Goal: Information Seeking & Learning: Stay updated

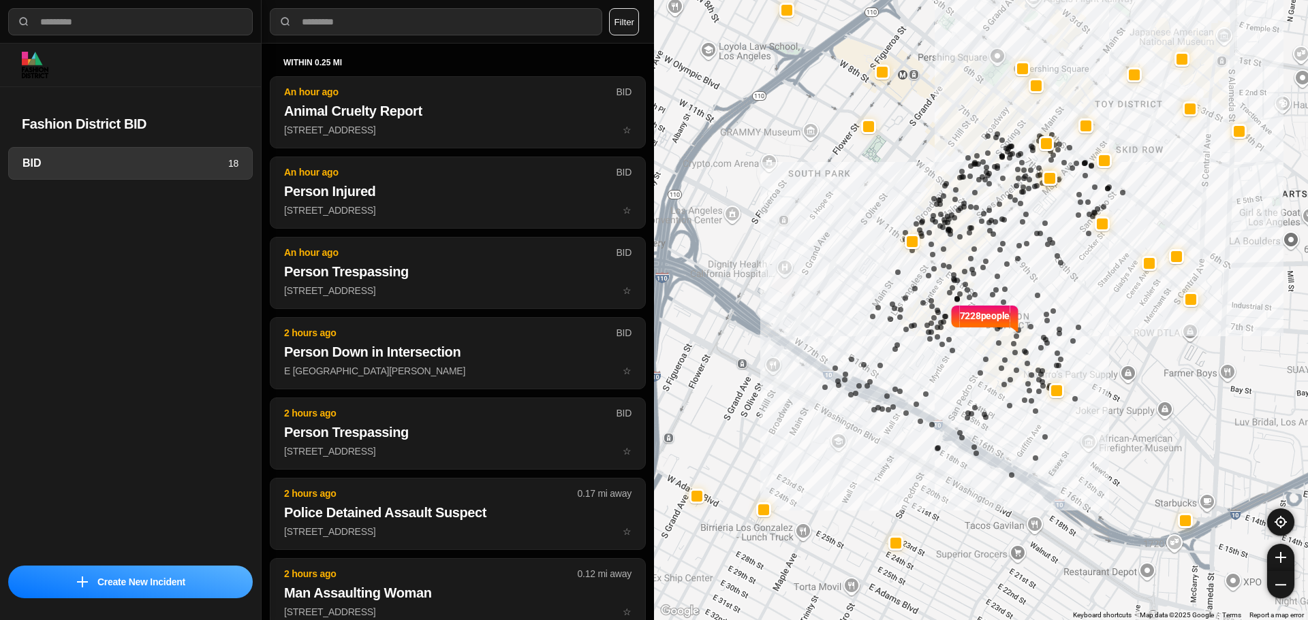
select select "*"
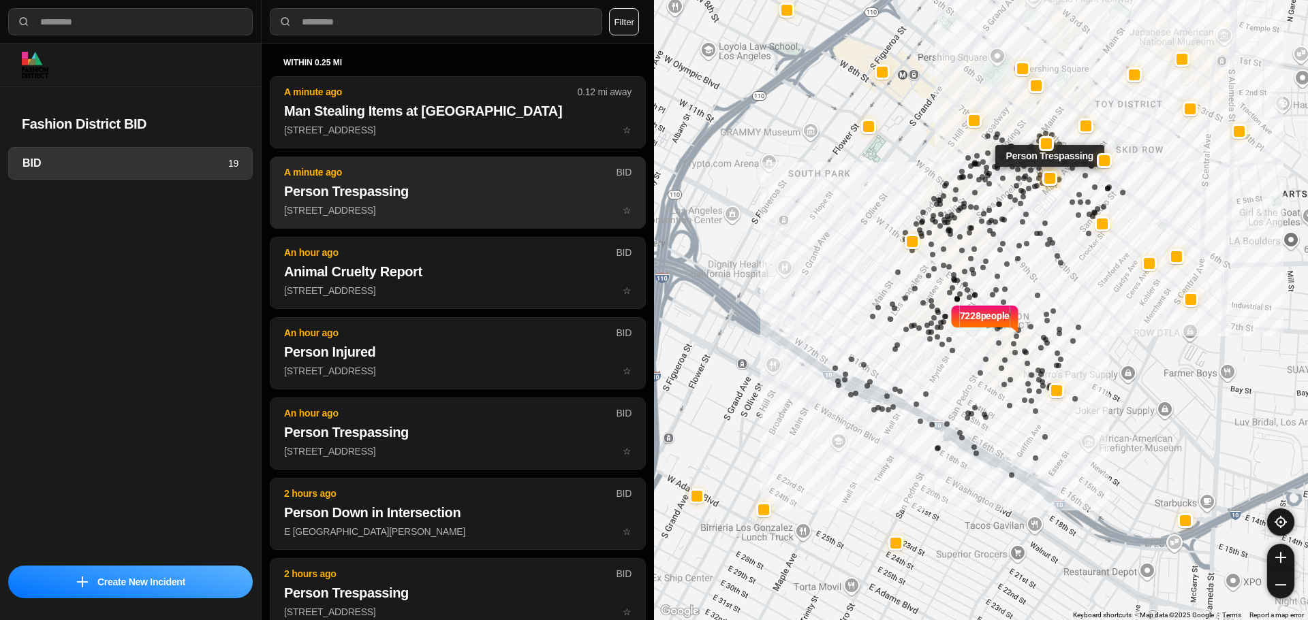
click at [490, 192] on h2 "Person Trespassing" at bounding box center [457, 191] width 347 height 19
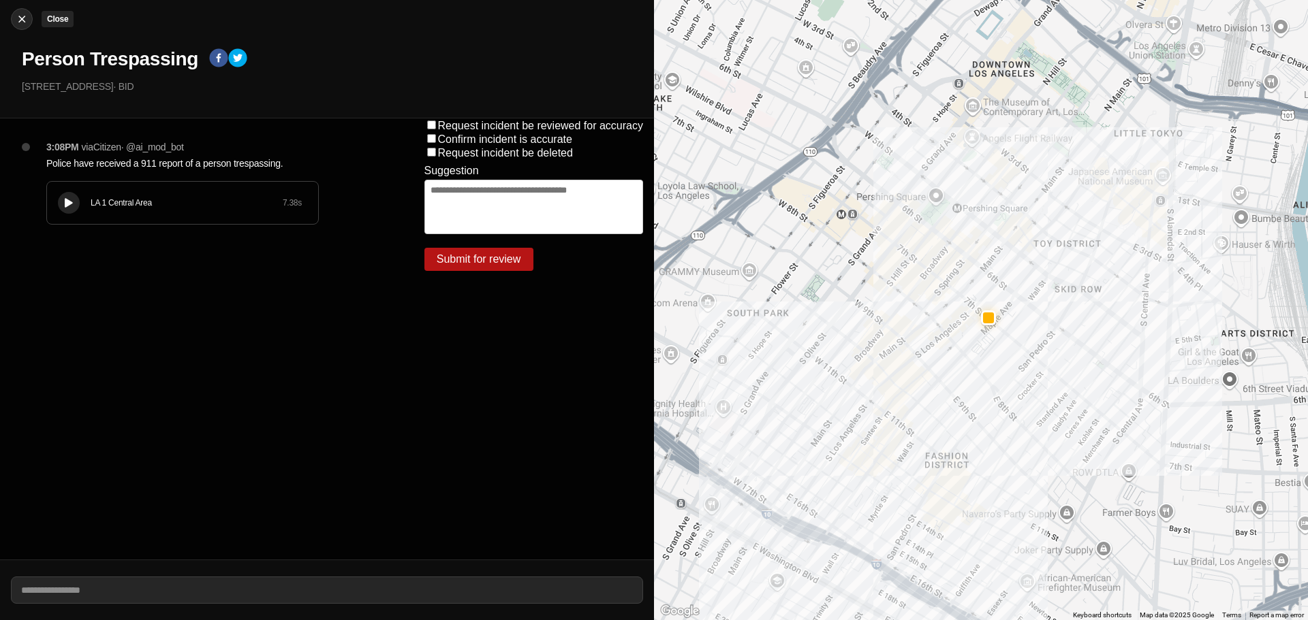
click at [20, 20] on img at bounding box center [22, 19] width 14 height 14
select select "*"
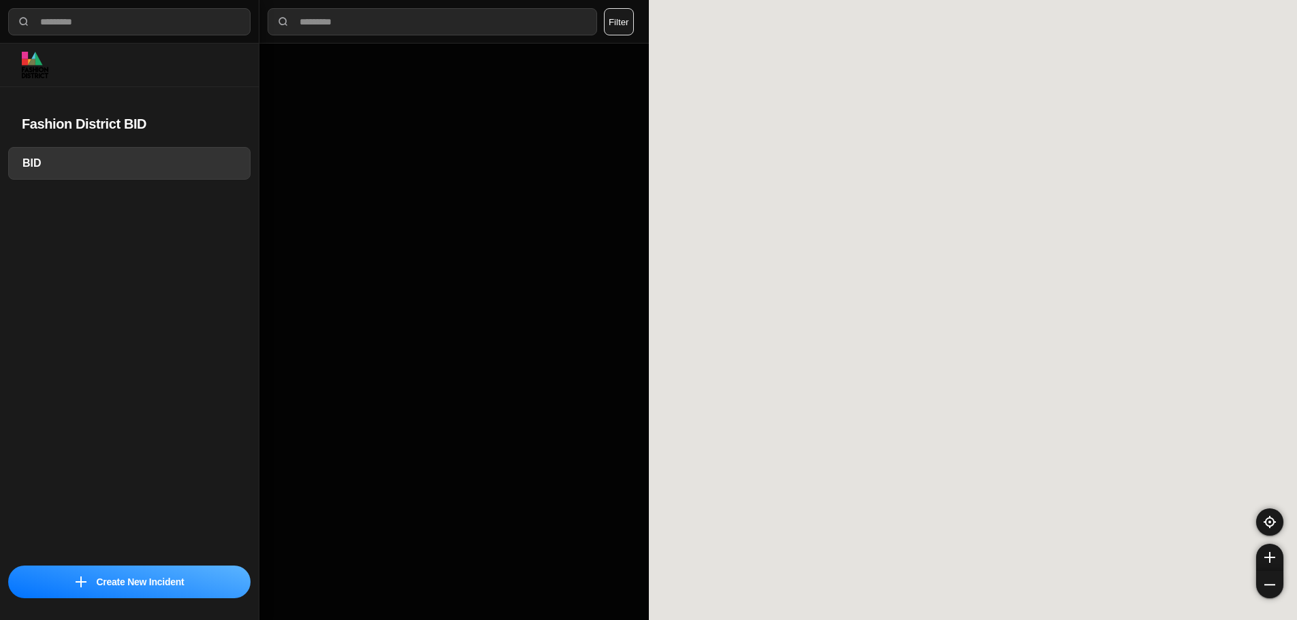
select select "*"
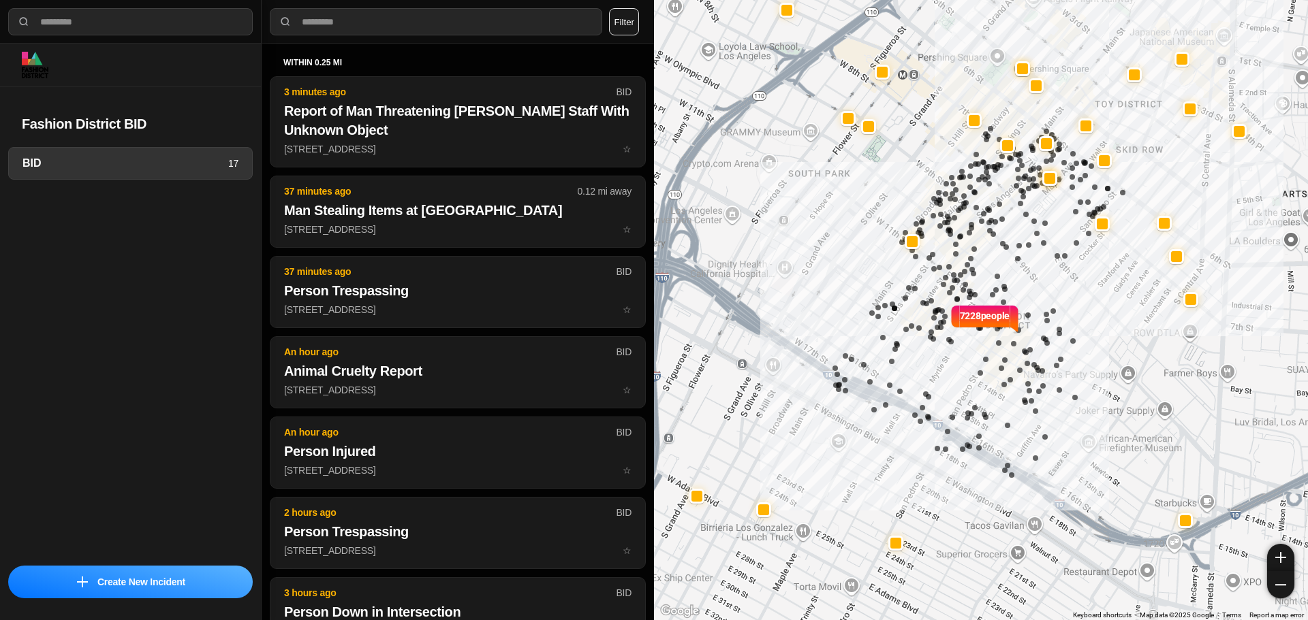
select select "*"
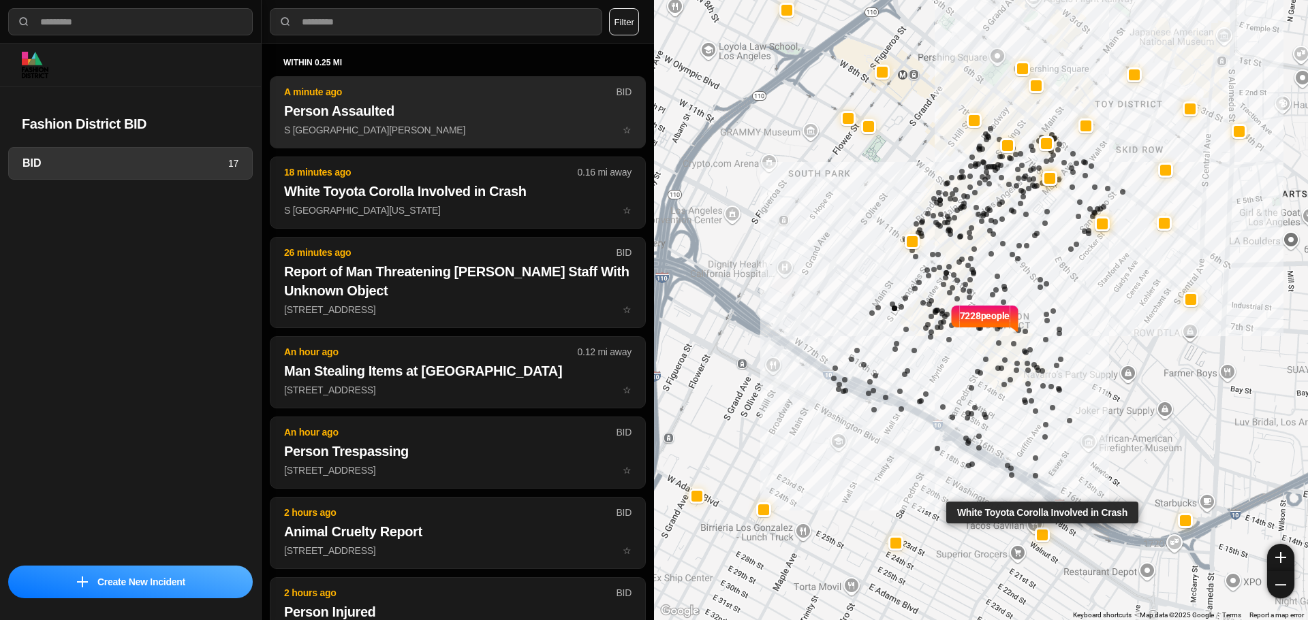
click at [484, 145] on button "A minute ago BID Person Assaulted S San Pedro St & E 7th St ☆" at bounding box center [458, 112] width 376 height 72
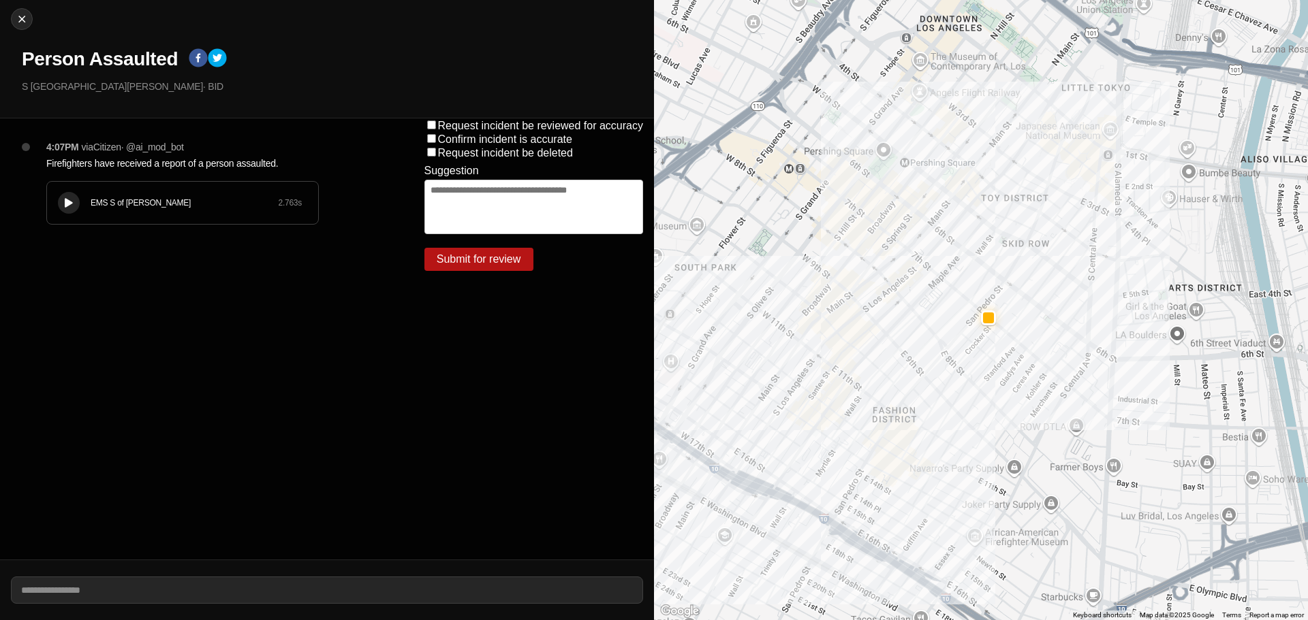
click at [86, 202] on div "EMS S of Mulholland 2.763 s" at bounding box center [182, 203] width 271 height 42
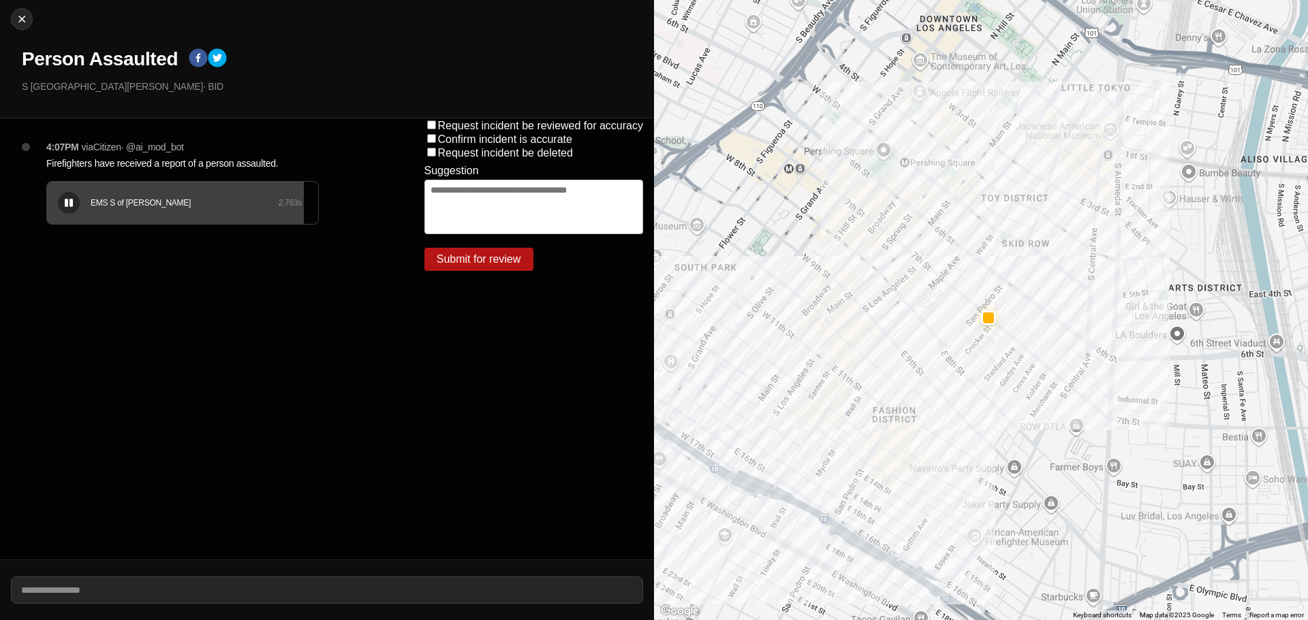
click at [55, 202] on div "EMS S of Mulholland 2.763 s" at bounding box center [182, 203] width 271 height 42
click at [70, 195] on button at bounding box center [69, 203] width 22 height 22
click at [10, 20] on div "Close Person Assaulted S San Pedro St & E 7th St · BID" at bounding box center [327, 59] width 654 height 118
click at [26, 18] on img at bounding box center [22, 19] width 14 height 14
select select "*"
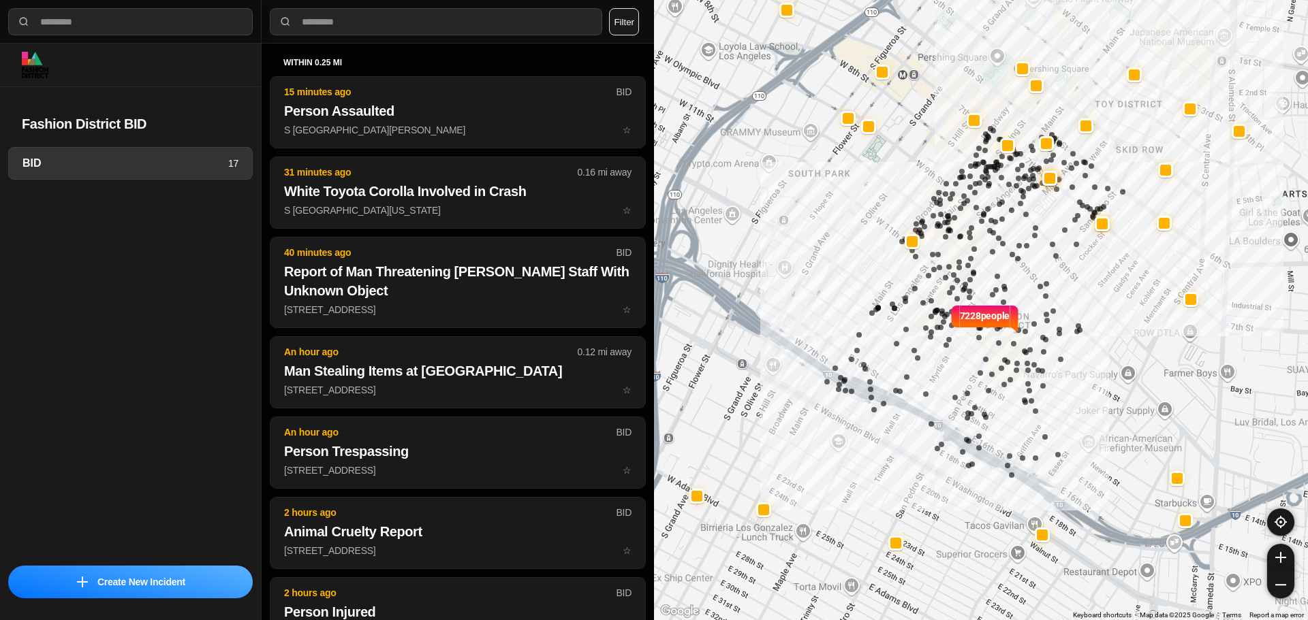
select select "*"
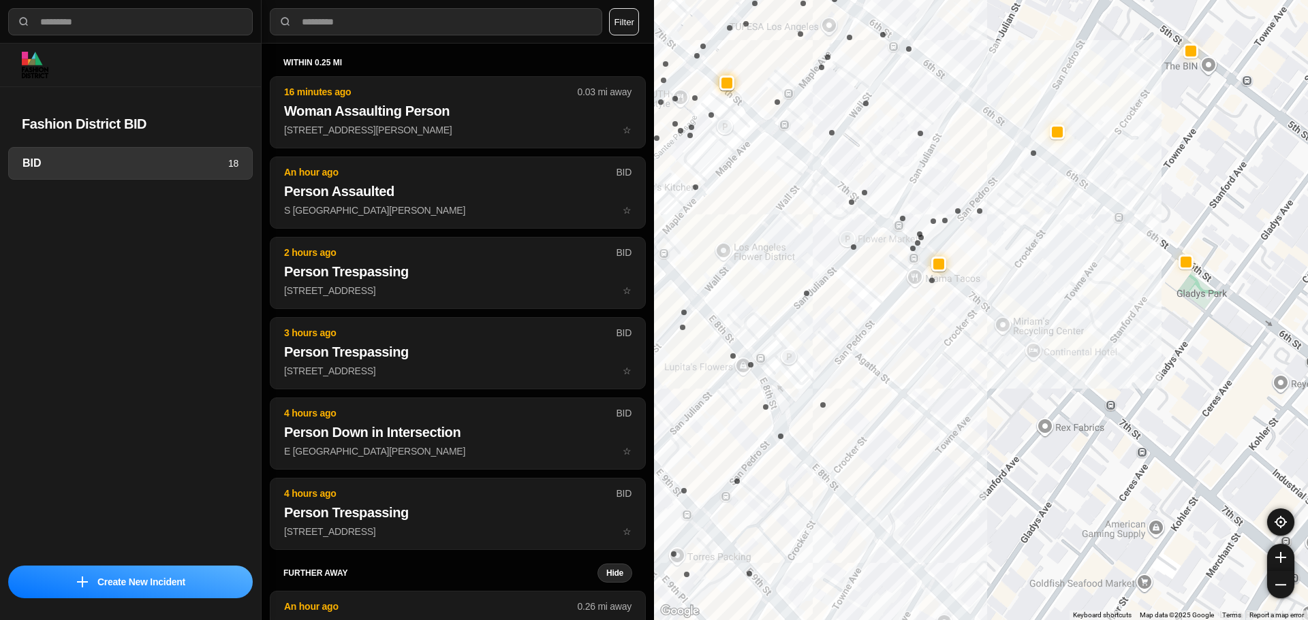
select select "*"
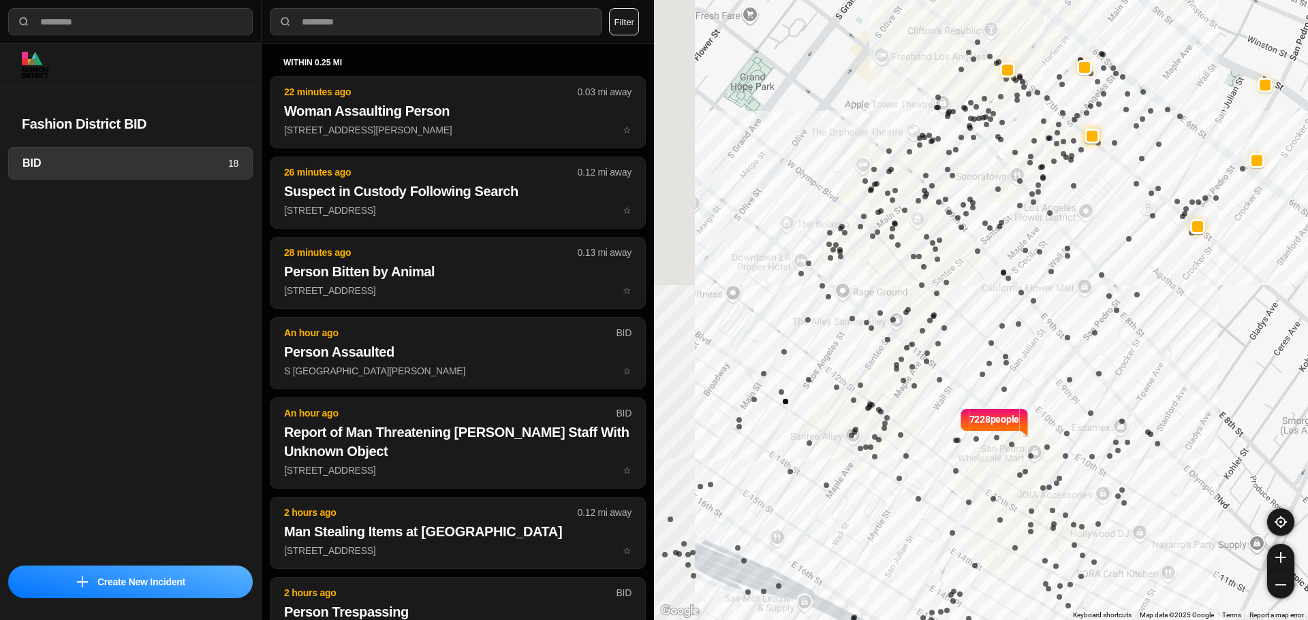
drag, startPoint x: 829, startPoint y: 227, endPoint x: 1131, endPoint y: 187, distance: 303.6
click at [1131, 187] on div "7228 people" at bounding box center [981, 310] width 654 height 620
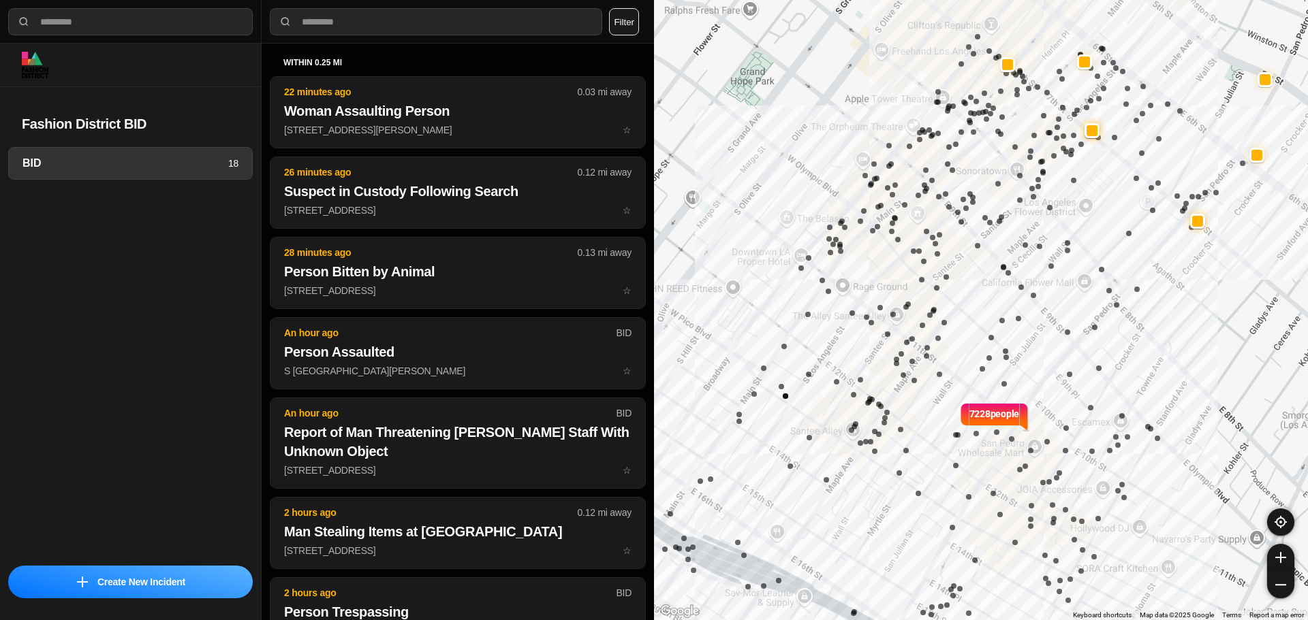
drag, startPoint x: 1153, startPoint y: 330, endPoint x: 1099, endPoint y: 278, distance: 75.1
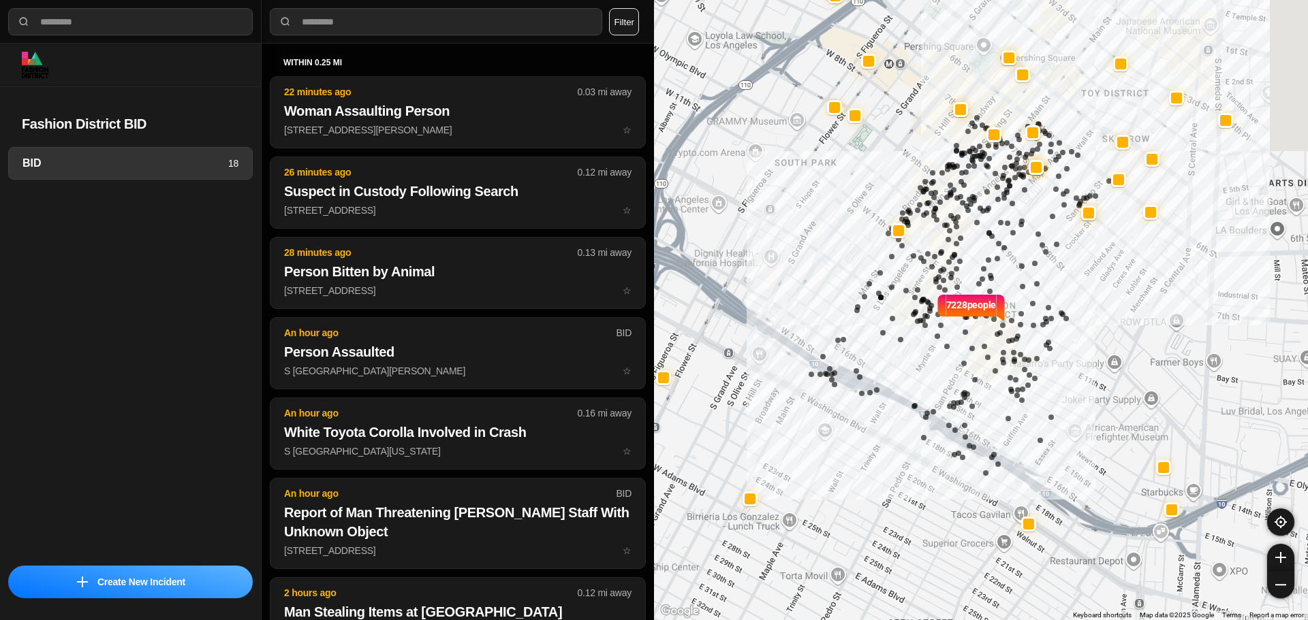
drag, startPoint x: 1118, startPoint y: 325, endPoint x: 1058, endPoint y: 298, distance: 65.2
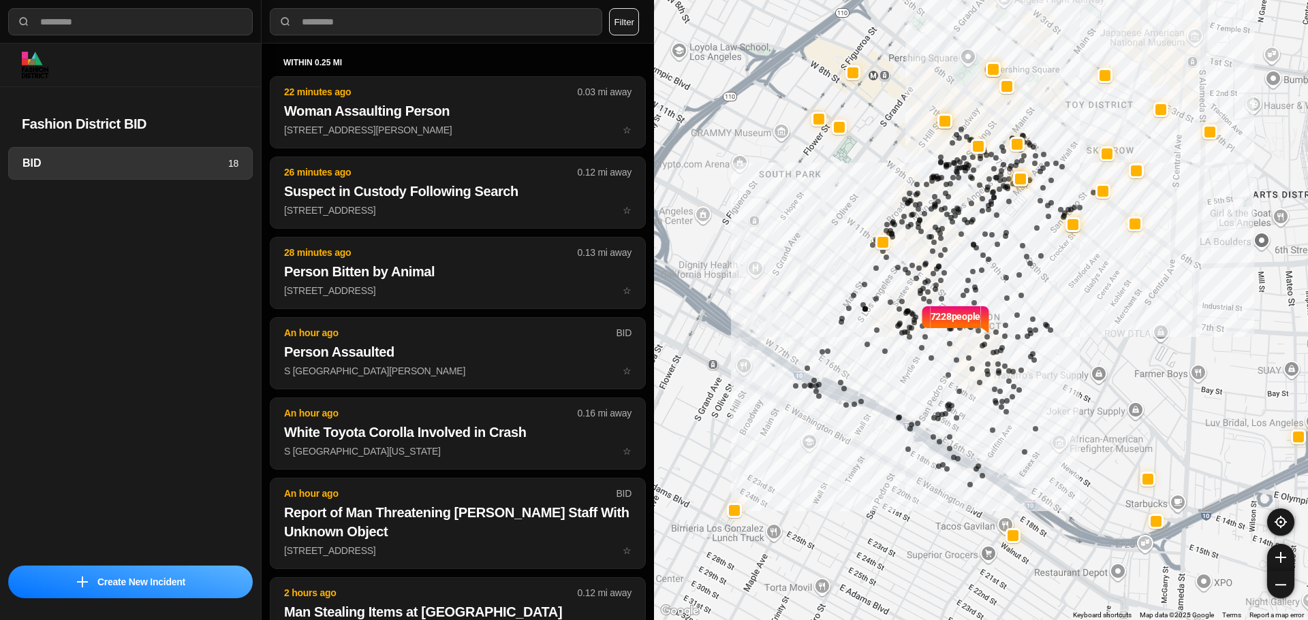
drag, startPoint x: 1052, startPoint y: 298, endPoint x: 1065, endPoint y: 308, distance: 16.5
click at [1065, 308] on div "7228 people" at bounding box center [981, 310] width 654 height 620
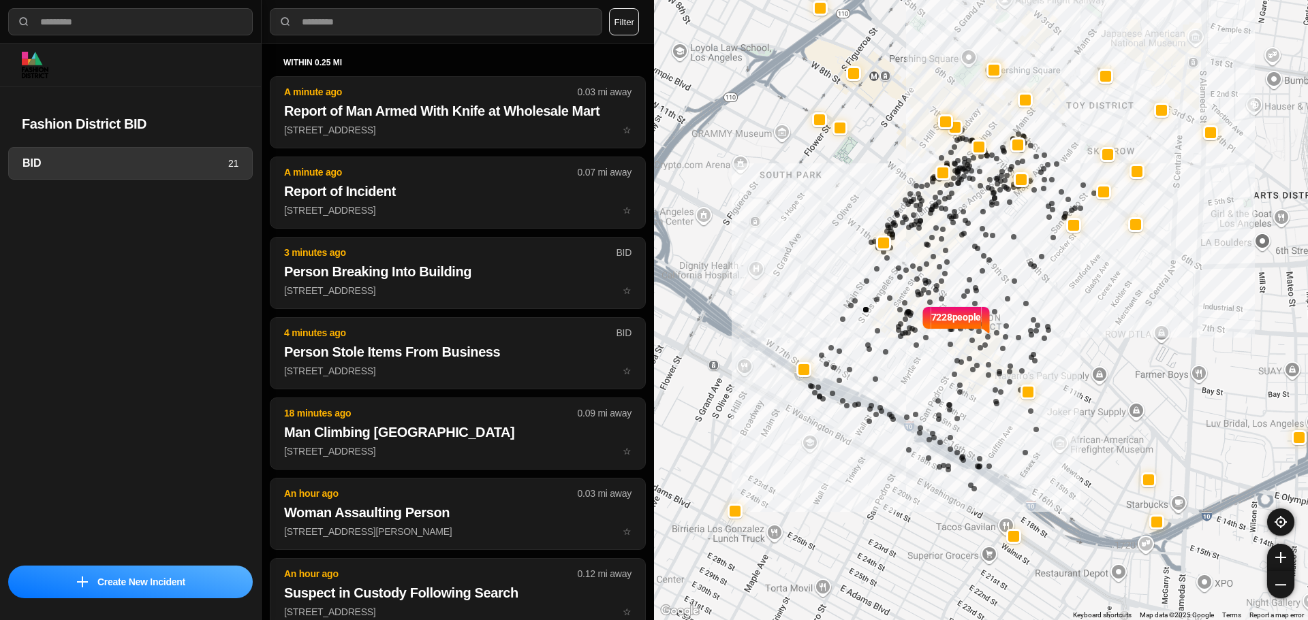
select select "*"
